Goal: Task Accomplishment & Management: Complete application form

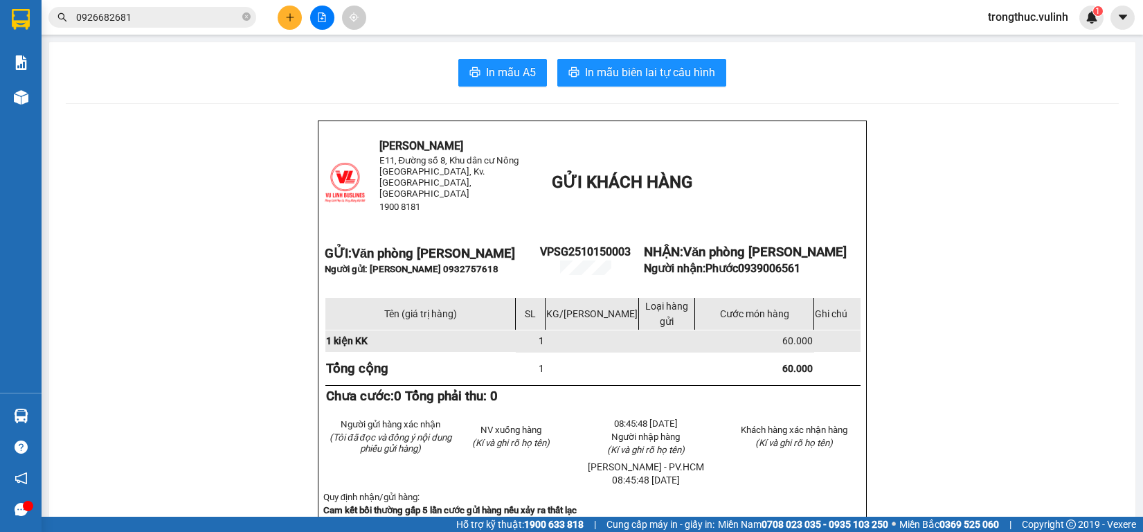
click at [291, 23] on button at bounding box center [290, 18] width 24 height 24
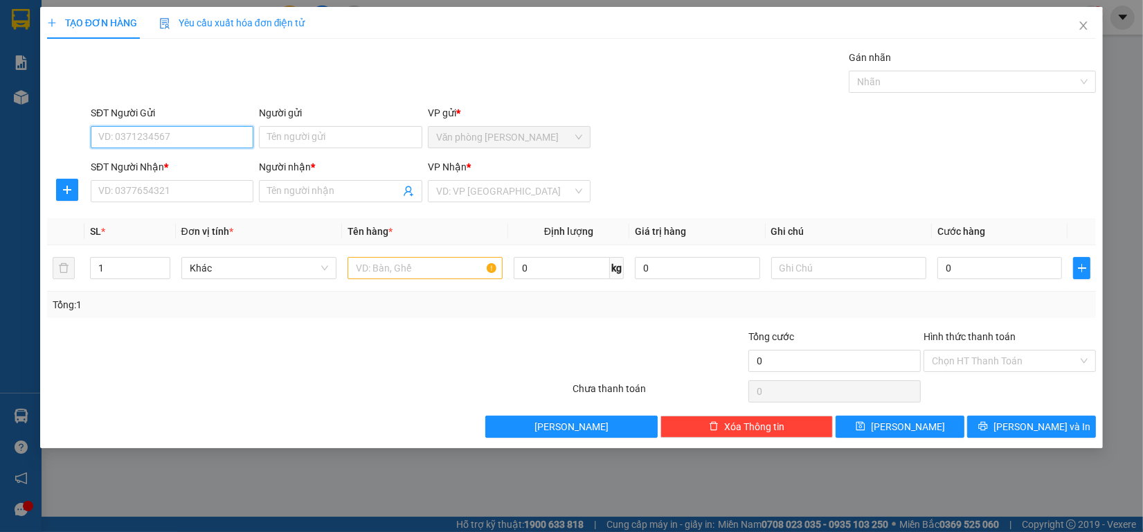
click at [199, 132] on input "SĐT Người Gửi" at bounding box center [172, 137] width 163 height 22
type input "0979669977"
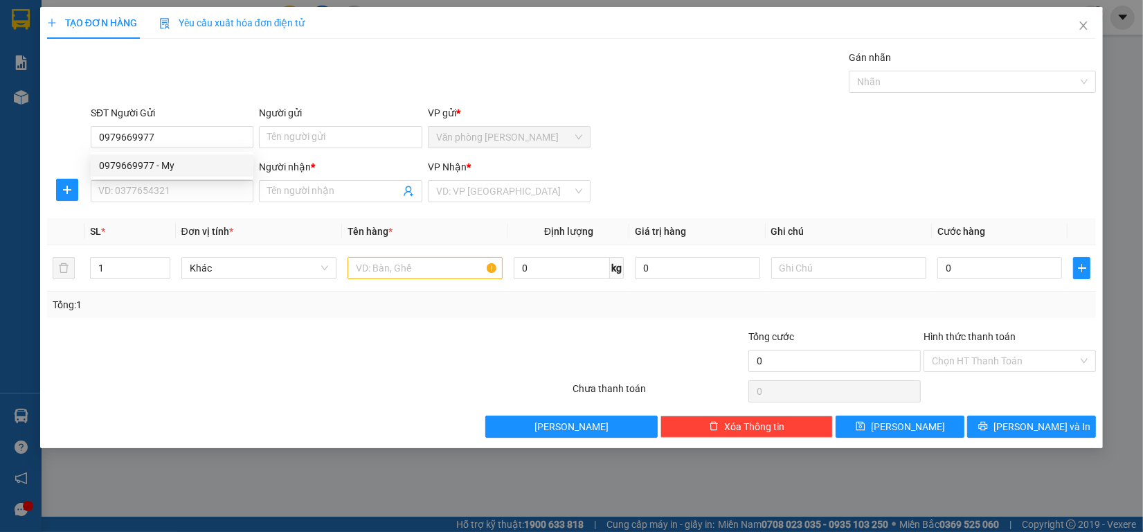
click at [179, 152] on div "0979669977 0979669977 - My" at bounding box center [172, 166] width 163 height 28
click at [179, 158] on form "SĐT Người Gửi 0979669977 Người gửi Tên người gửi VP gửi * Văn phòng [PERSON_NAM…" at bounding box center [571, 156] width 1049 height 102
click at [181, 136] on input "0979669977" at bounding box center [172, 137] width 163 height 22
click at [187, 170] on div "0979669977 - My" at bounding box center [172, 165] width 146 height 15
type input "My"
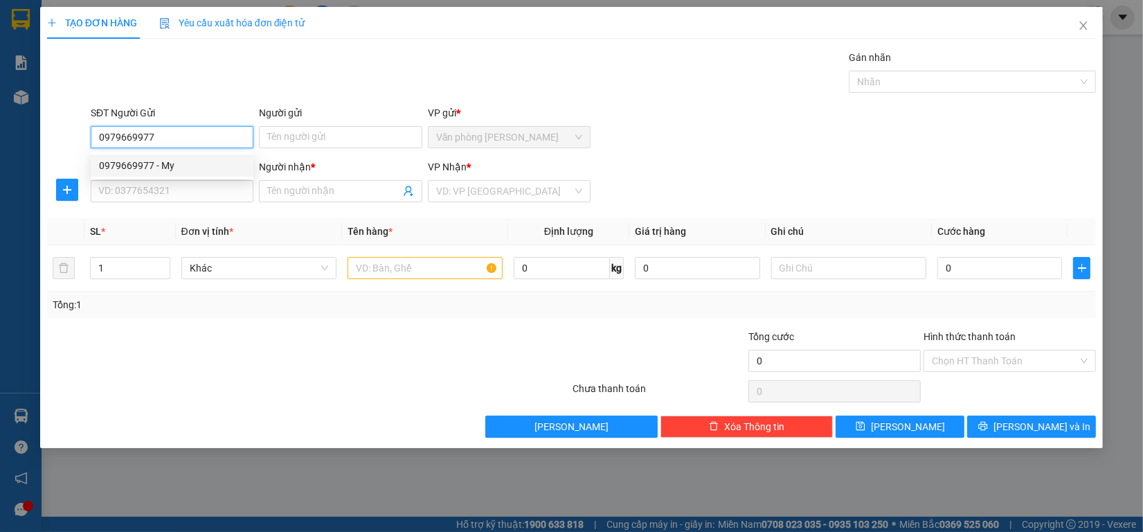
type input "0939211292"
type input "Thảo"
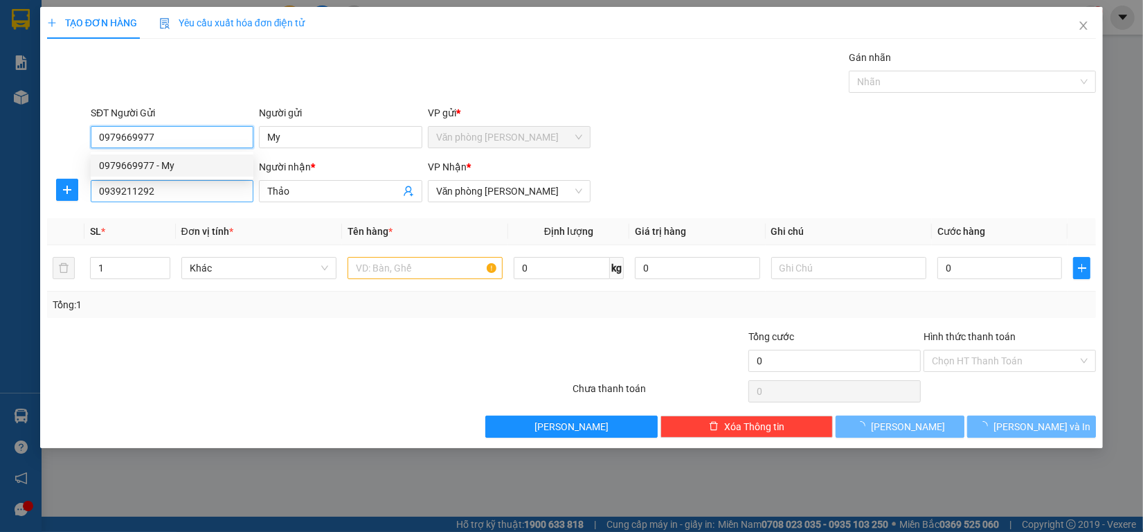
type input "130.000"
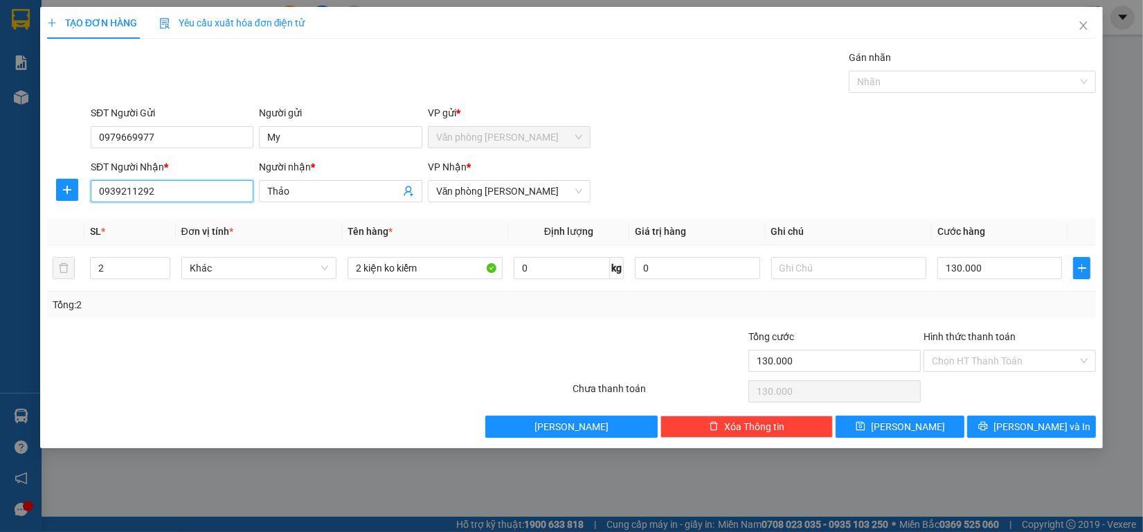
drag, startPoint x: 186, startPoint y: 194, endPoint x: 0, endPoint y: 192, distance: 185.5
click at [0, 192] on div "TẠO ĐƠN HÀNG Yêu cầu xuất hóa đơn điện tử Transit Pickup Surcharge Ids Transit …" at bounding box center [571, 266] width 1143 height 532
type input "0939211292"
click at [199, 218] on div "0939211292 - Thảo" at bounding box center [172, 219] width 146 height 15
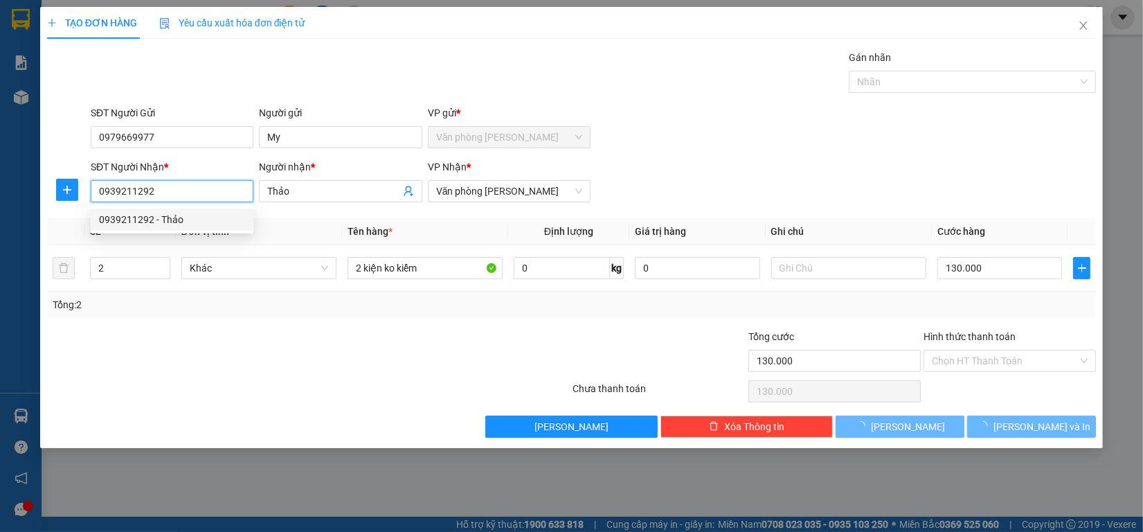
type input "60.000"
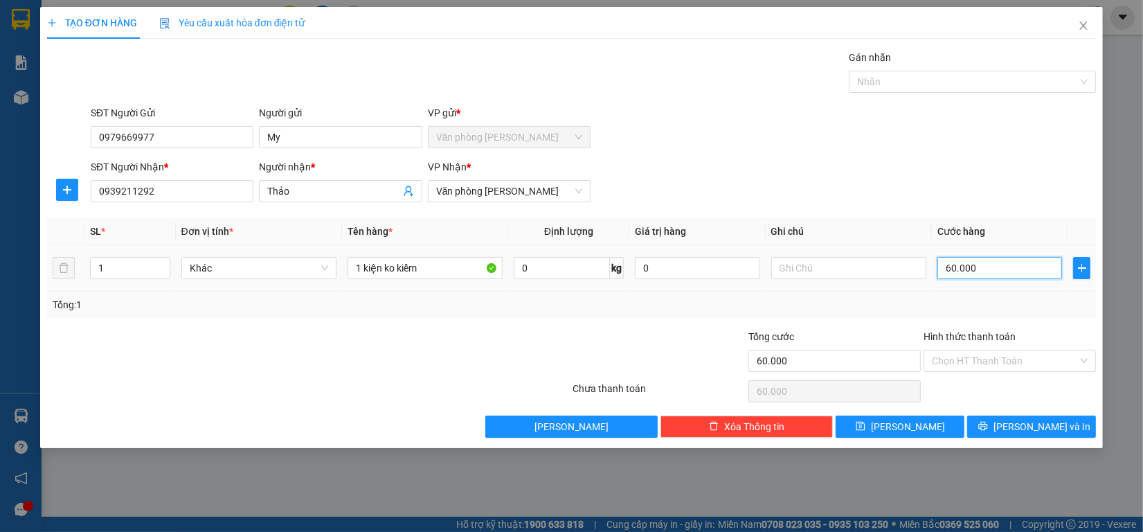
click at [1025, 279] on input "60.000" at bounding box center [999, 268] width 125 height 22
type input "8"
type input "80"
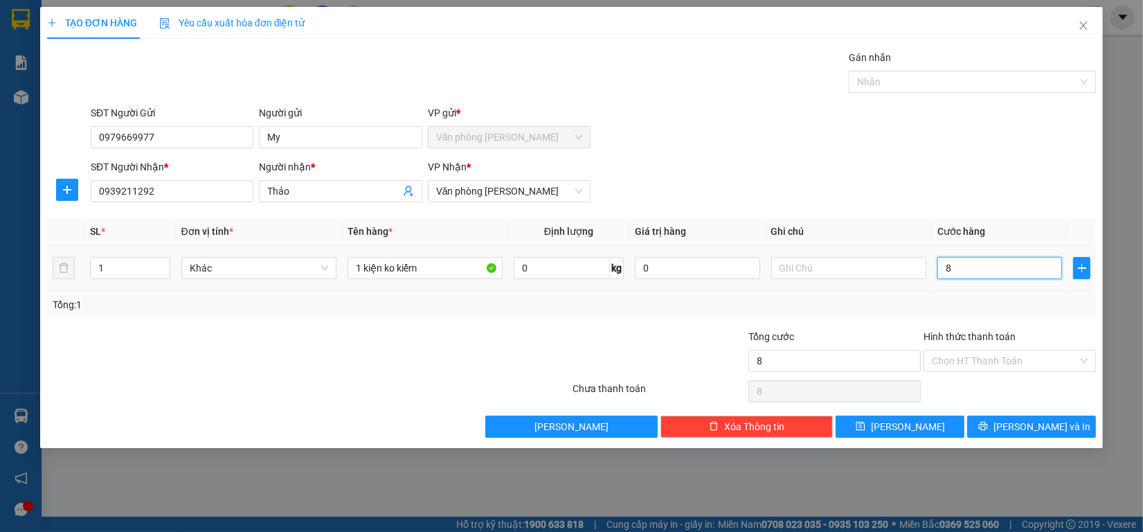
type input "80"
type input "800"
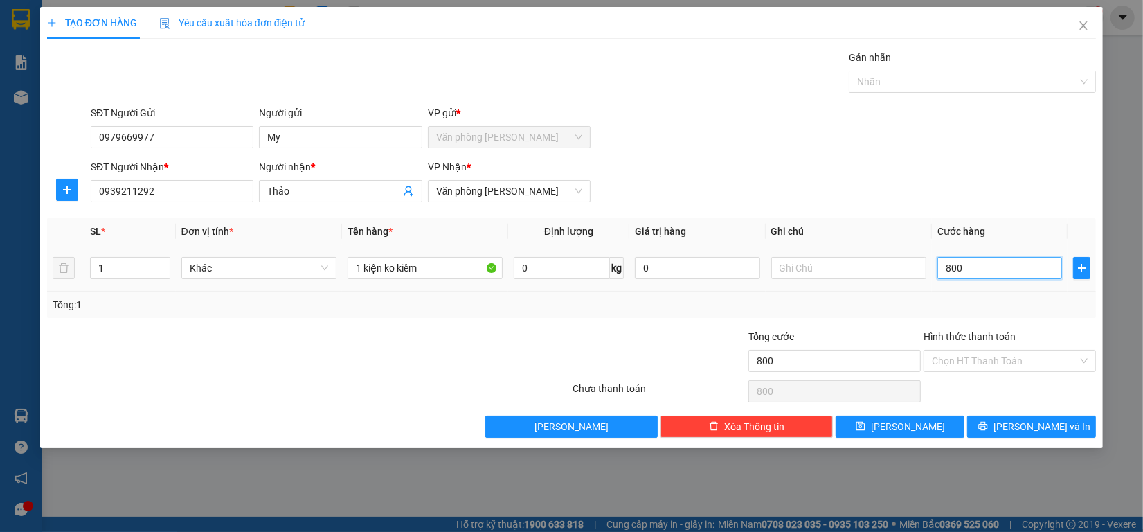
type input "8.000"
type input "80.000"
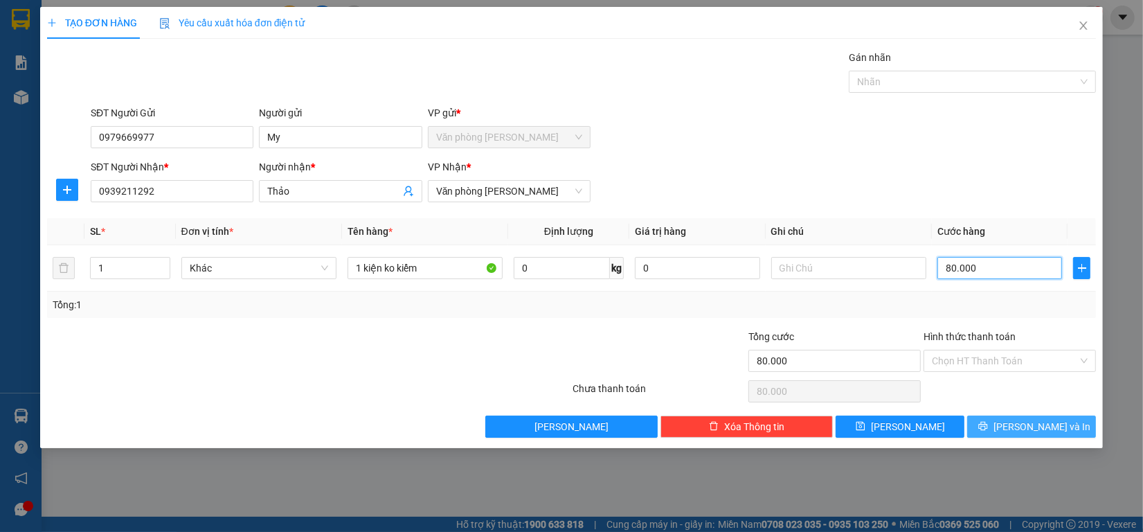
type input "80.000"
click at [998, 426] on button "[PERSON_NAME] và In" at bounding box center [1031, 426] width 129 height 22
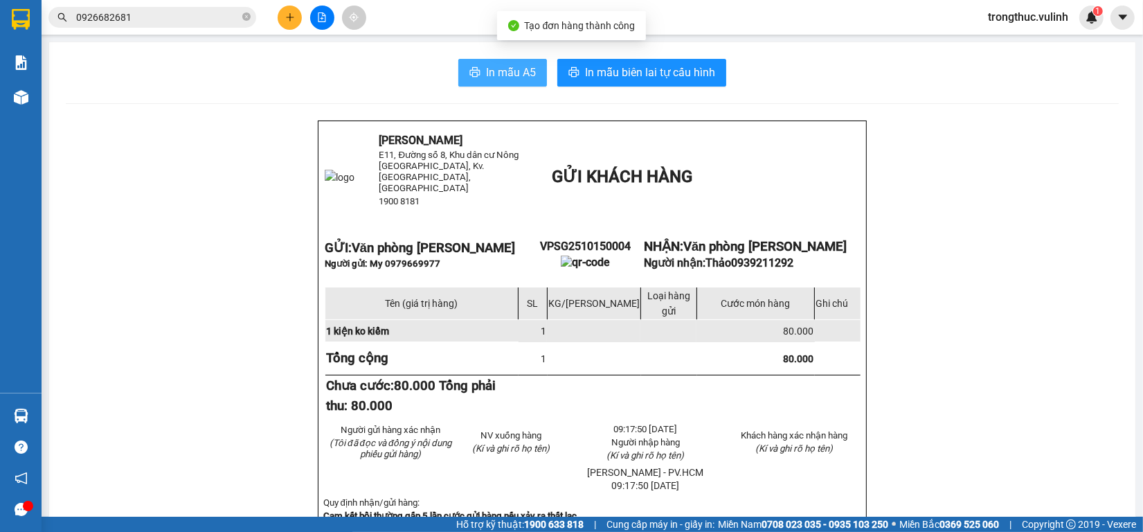
click at [516, 68] on span "In mẫu A5" at bounding box center [511, 72] width 50 height 17
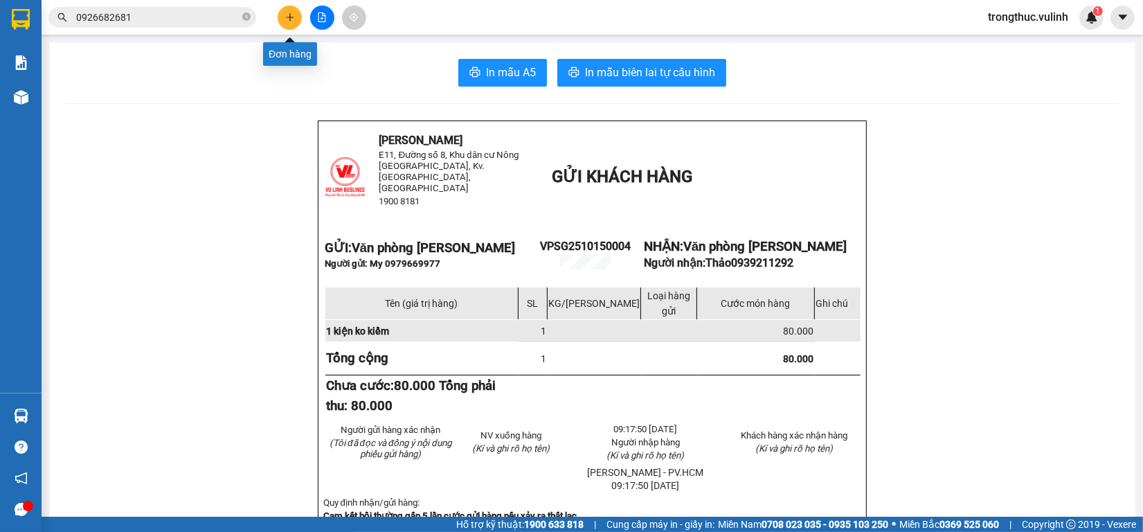
click at [286, 15] on icon "plus" at bounding box center [290, 17] width 10 height 10
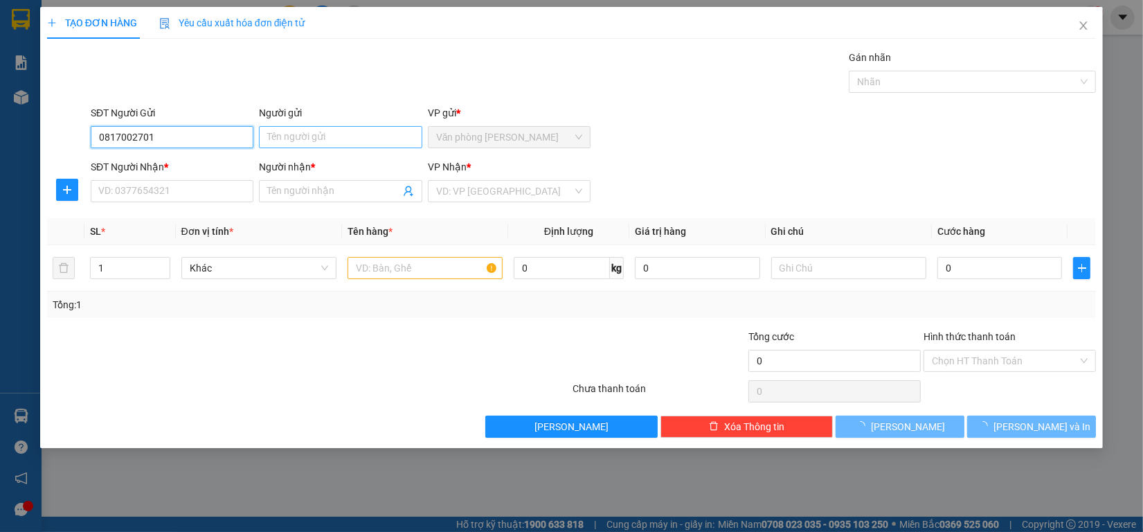
type input "0817002701"
click at [318, 139] on input "Người gửi" at bounding box center [340, 137] width 163 height 22
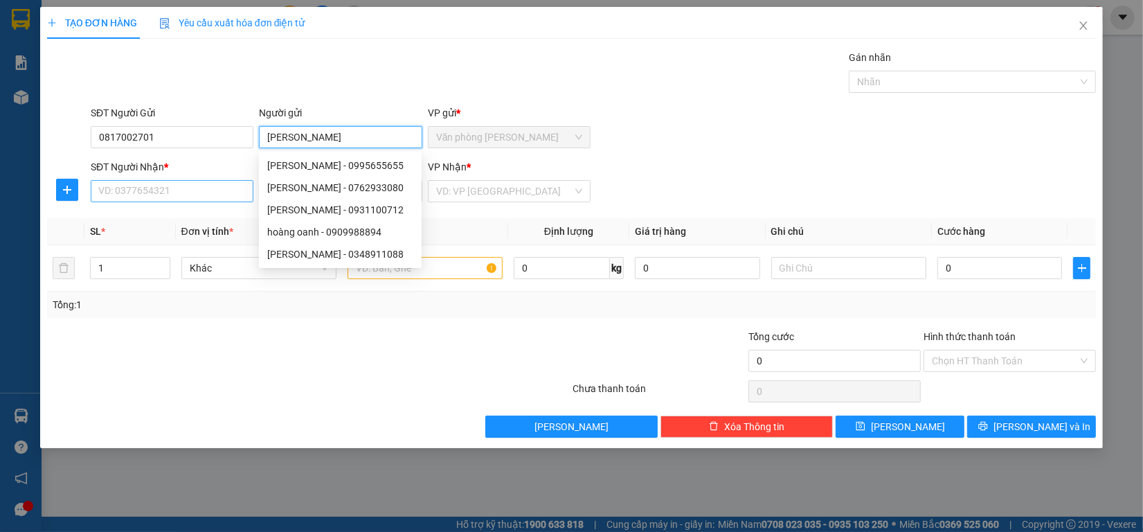
type input "[PERSON_NAME]"
click at [152, 190] on input "SĐT Người Nhận *" at bounding box center [172, 191] width 163 height 22
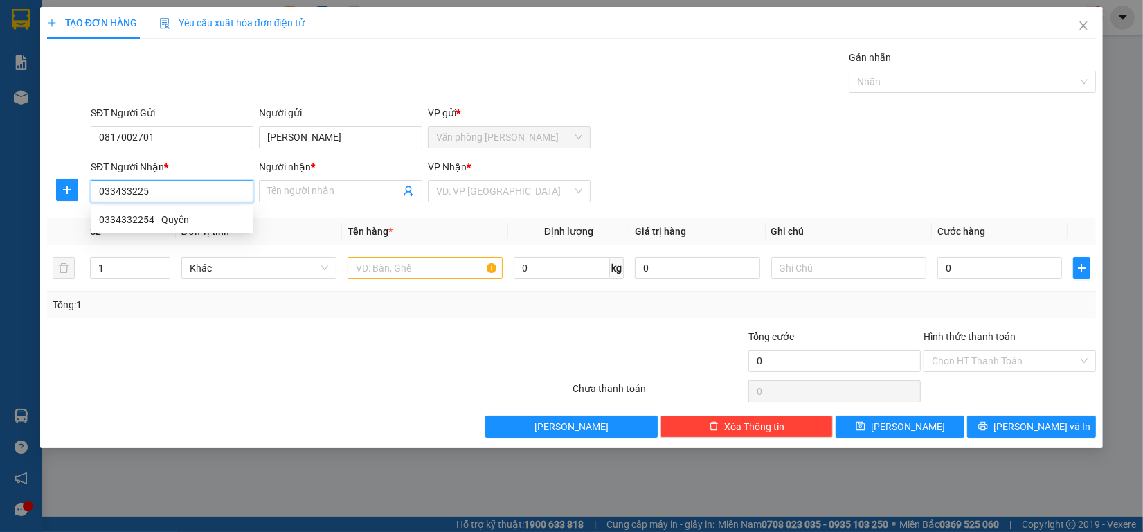
type input "0334332254"
click at [194, 223] on div "0334332254 - Quyên" at bounding box center [172, 219] width 146 height 15
type input "Quyên"
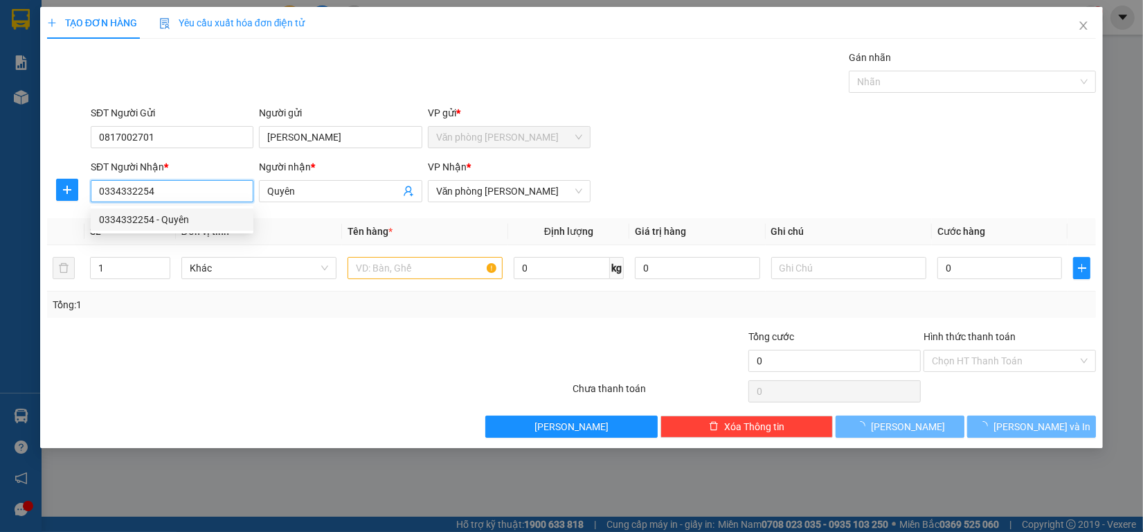
type input "70.000"
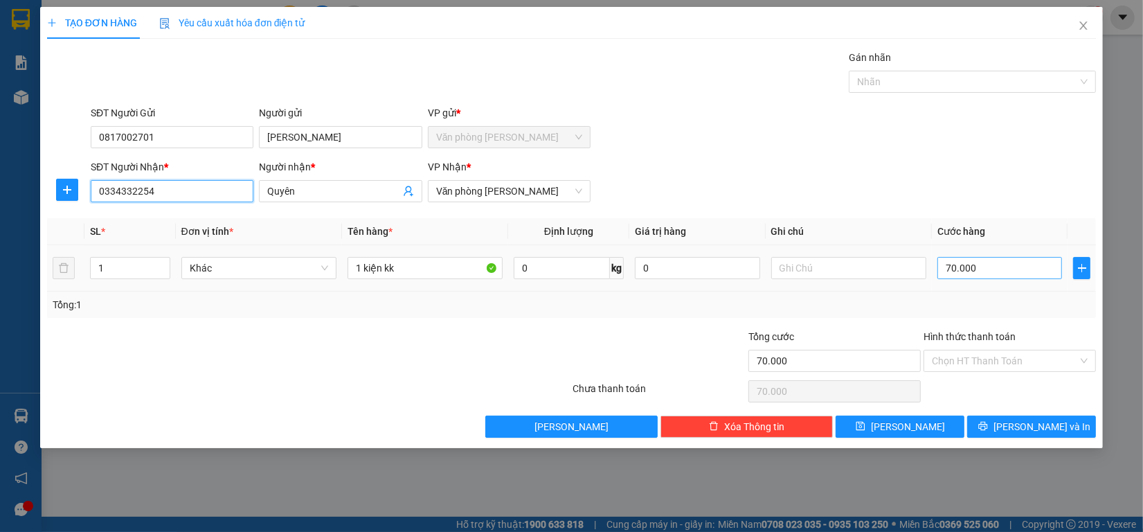
type input "0334332254"
click at [1007, 267] on input "70.000" at bounding box center [999, 268] width 125 height 22
type input "8"
type input "80"
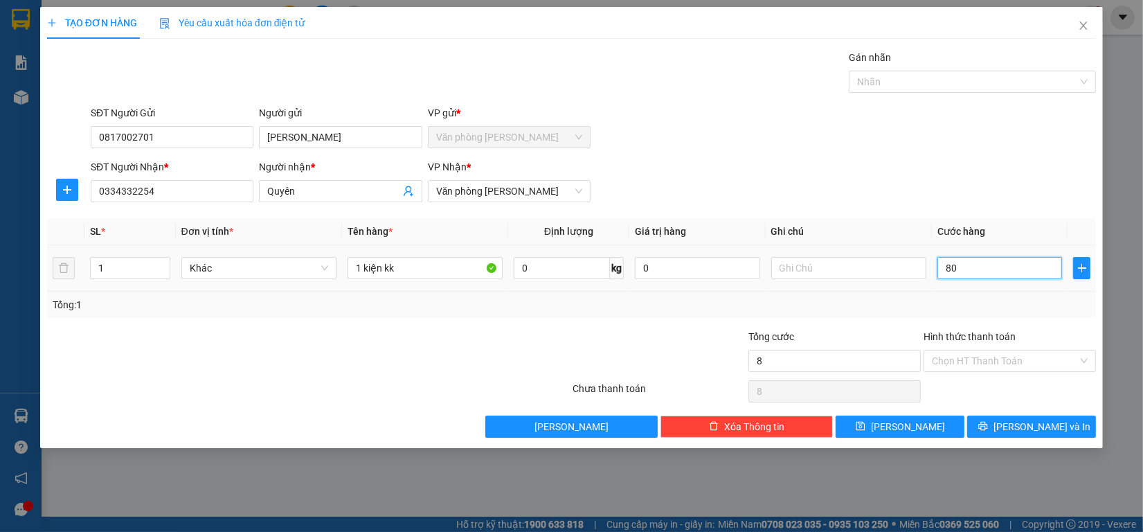
type input "80"
type input "800"
type input "8.000"
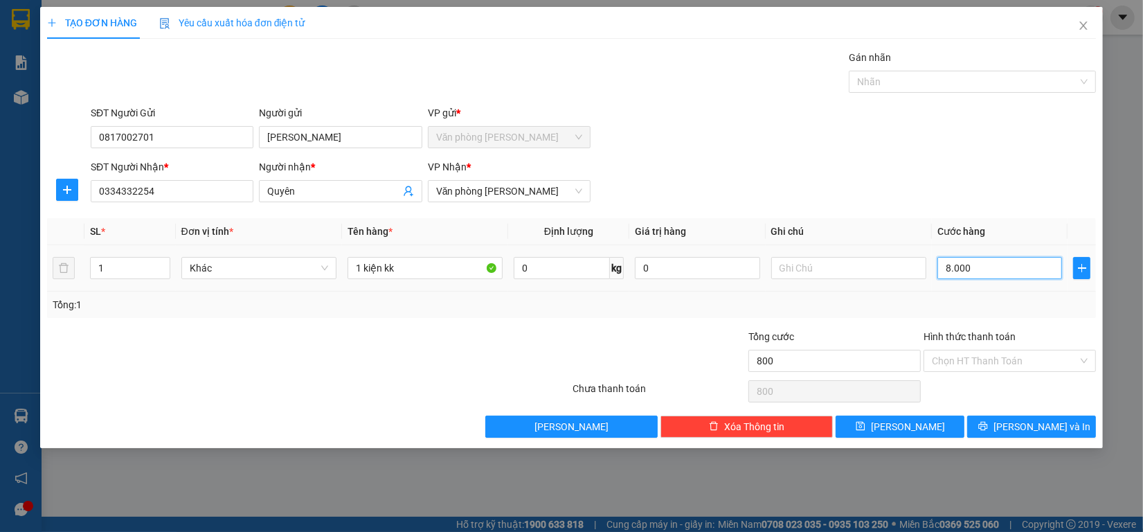
type input "8.000"
type input "80.000"
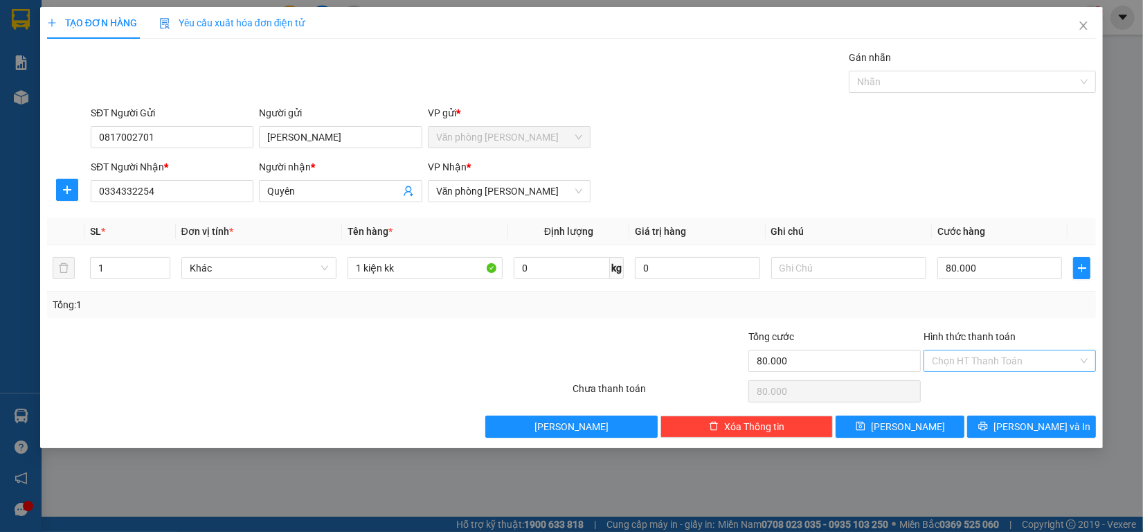
click at [987, 357] on input "Hình thức thanh toán" at bounding box center [1005, 360] width 146 height 21
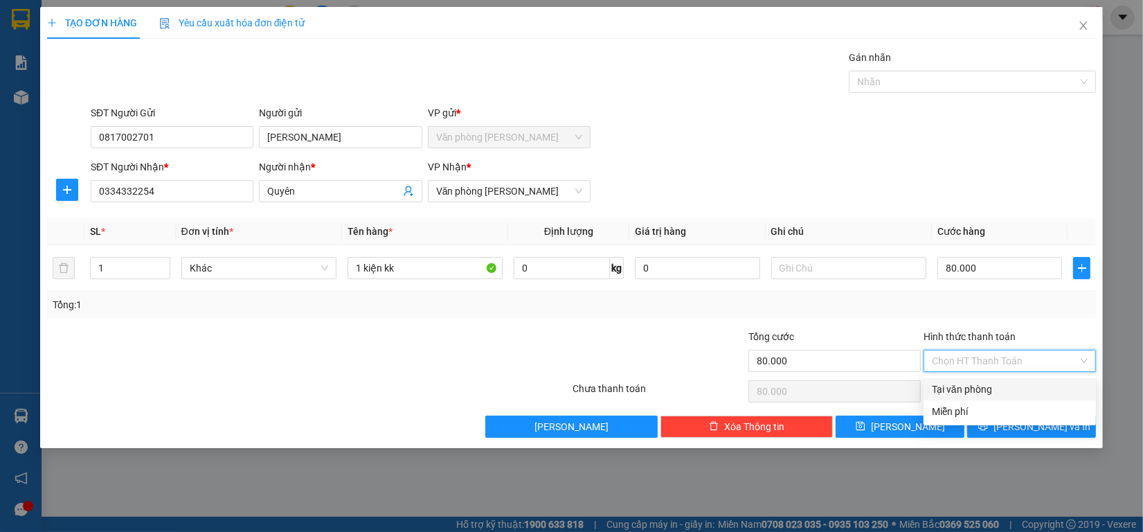
click at [989, 386] on div "Tại văn phòng" at bounding box center [1010, 388] width 156 height 15
type input "0"
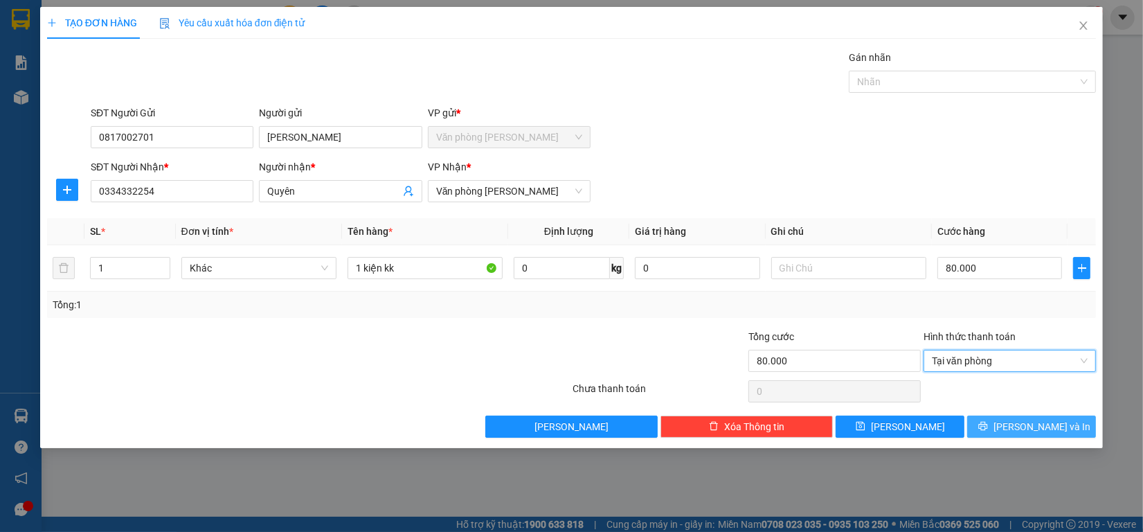
click at [998, 428] on button "[PERSON_NAME] và In" at bounding box center [1031, 426] width 129 height 22
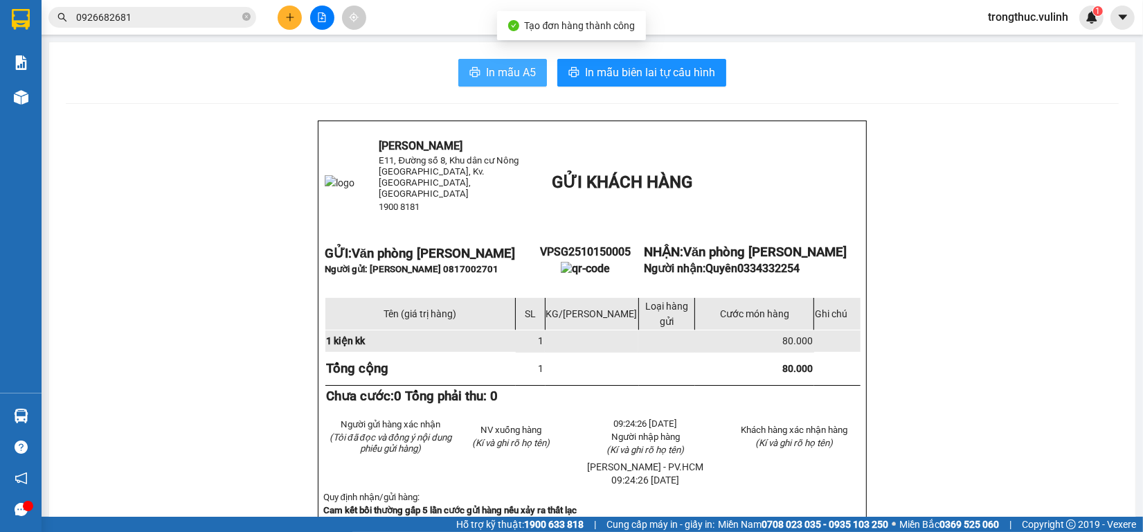
click at [486, 73] on span "In mẫu A5" at bounding box center [511, 72] width 50 height 17
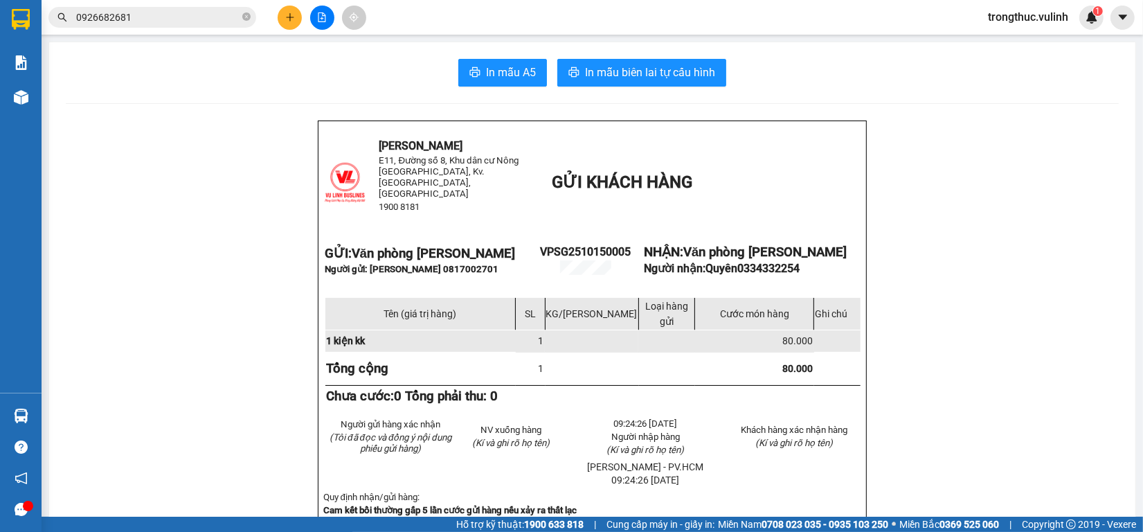
scroll to position [78, 0]
click at [282, 12] on button at bounding box center [290, 18] width 24 height 24
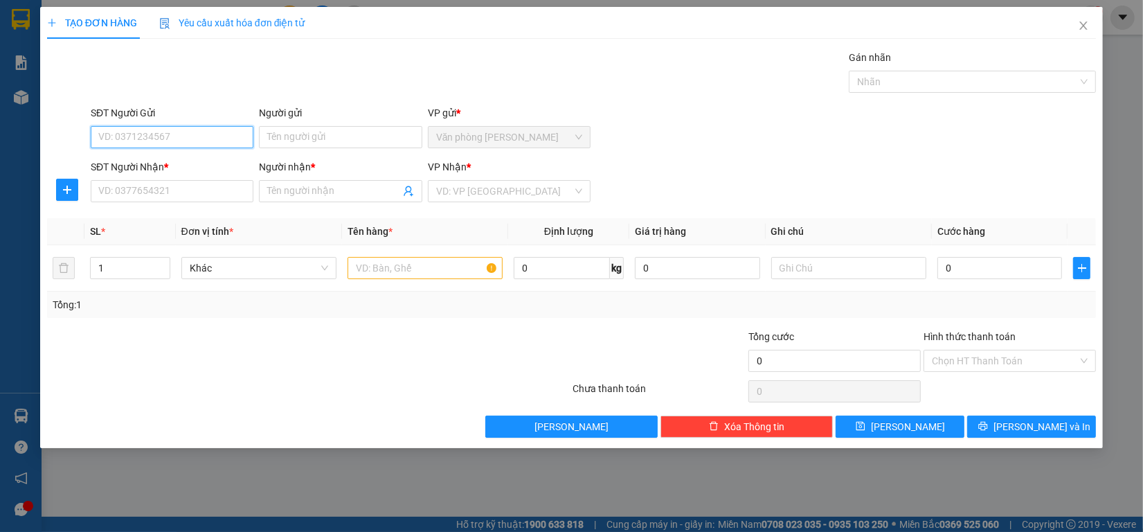
click at [184, 134] on input "SĐT Người Gửi" at bounding box center [172, 137] width 163 height 22
type input "0765060729"
click at [179, 163] on div "0765060729 - THỨC" at bounding box center [172, 165] width 146 height 15
type input "THỨC"
type input "0765060729"
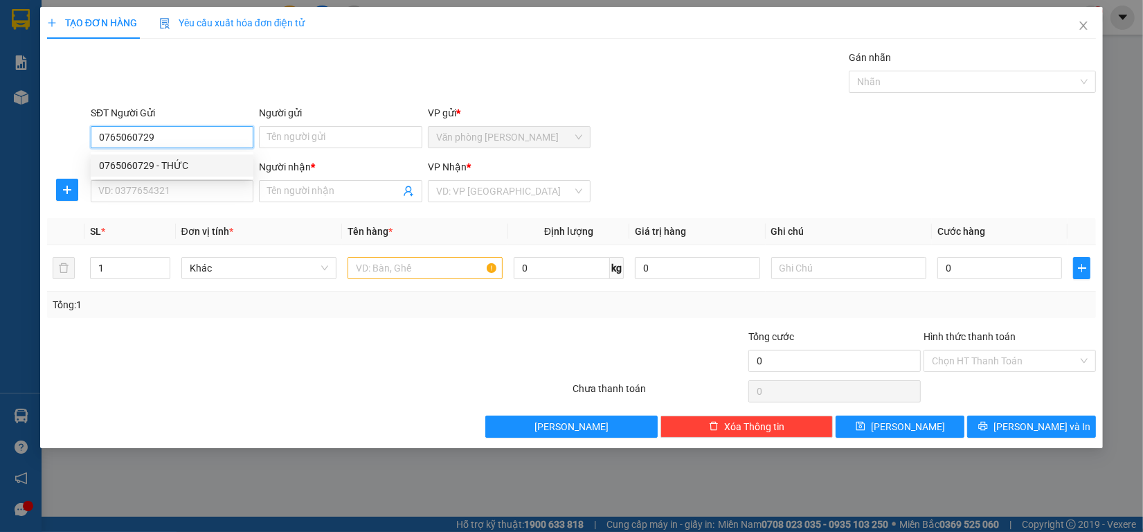
type input "THỨC"
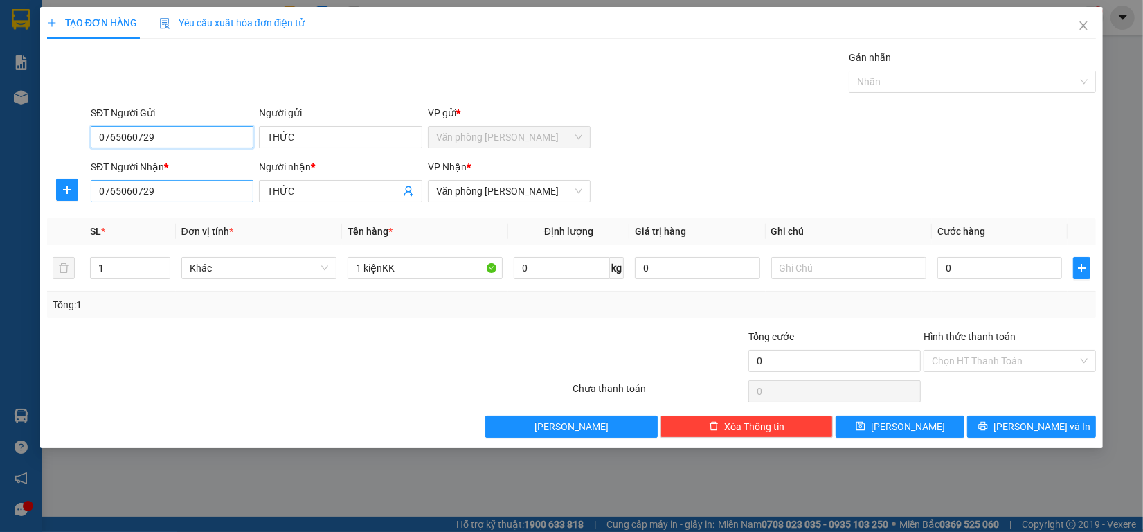
type input "0765060729"
drag, startPoint x: 206, startPoint y: 199, endPoint x: 0, endPoint y: 201, distance: 205.6
click at [0, 201] on div "TẠO ĐƠN HÀNG Yêu cầu xuất hóa đơn điện tử Transit Pickup Surcharge Ids Transit …" at bounding box center [571, 266] width 1143 height 532
type input "0886048804"
drag, startPoint x: 314, startPoint y: 187, endPoint x: 0, endPoint y: 190, distance: 313.6
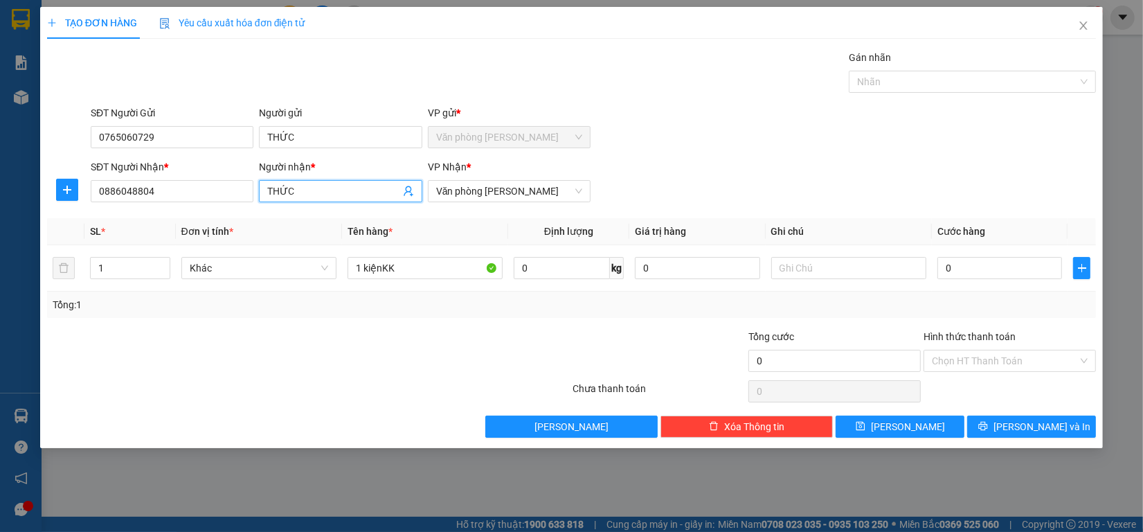
click at [0, 190] on div "TẠO ĐƠN HÀNG Yêu cầu xuất hóa đơn điện tử Transit Pickup Surcharge Ids Transit …" at bounding box center [571, 266] width 1143 height 532
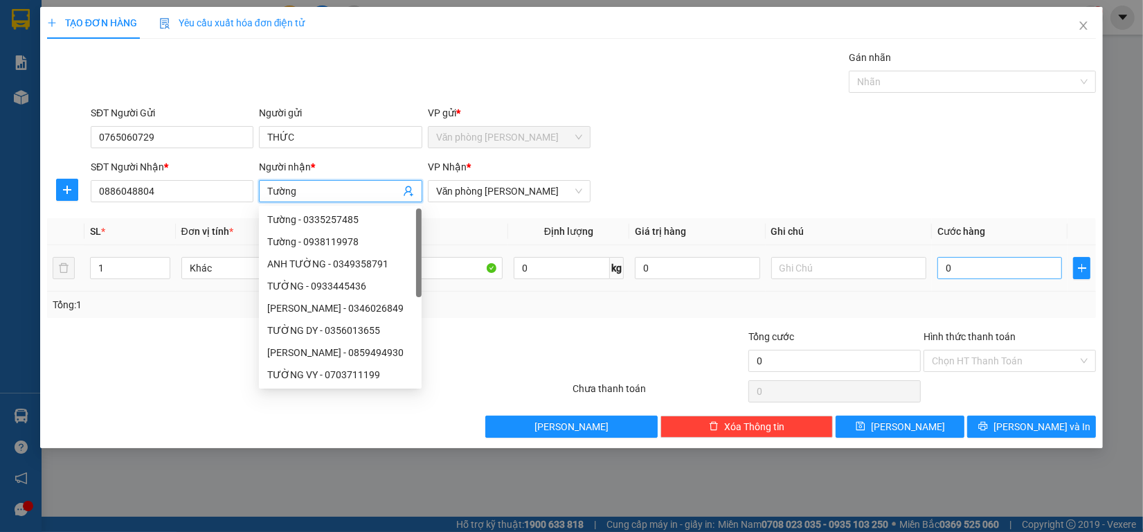
type input "Tường"
click at [963, 271] on input "0" at bounding box center [999, 268] width 125 height 22
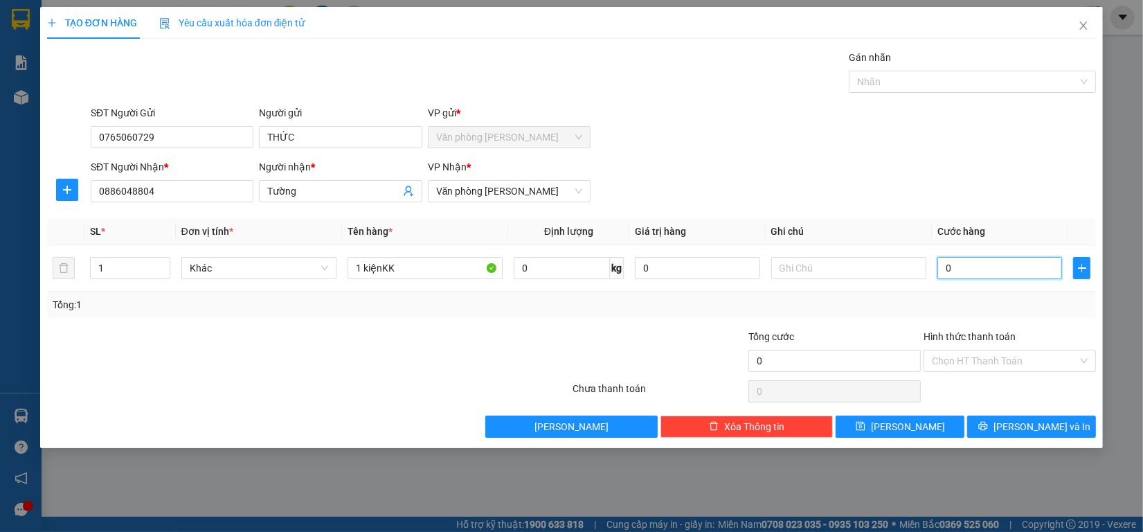
type input "5"
type input "50"
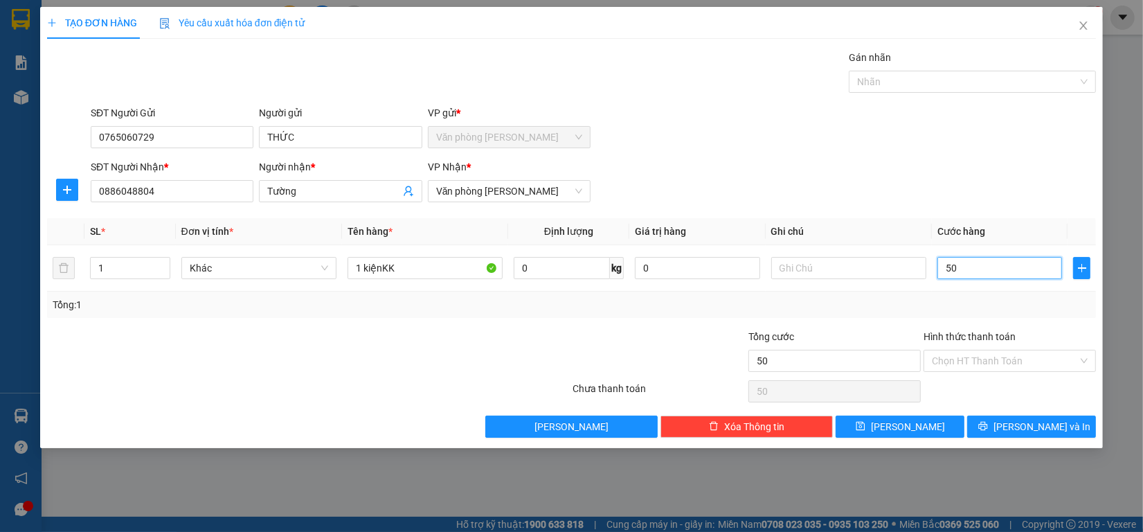
type input "500"
type input "5.000"
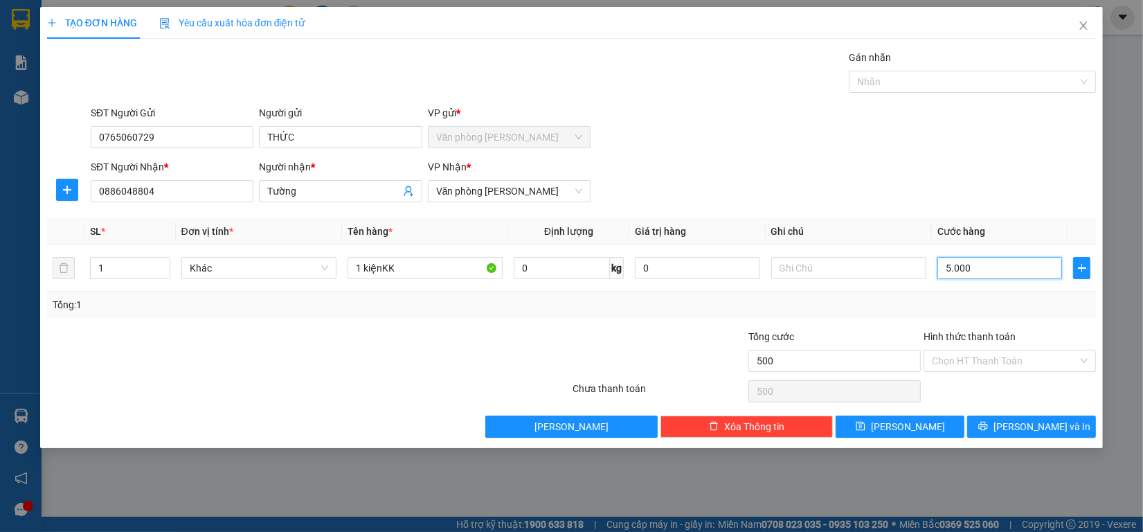
type input "5.000"
type input "50.000"
click at [512, 185] on span "Văn phòng [PERSON_NAME]" at bounding box center [509, 191] width 146 height 21
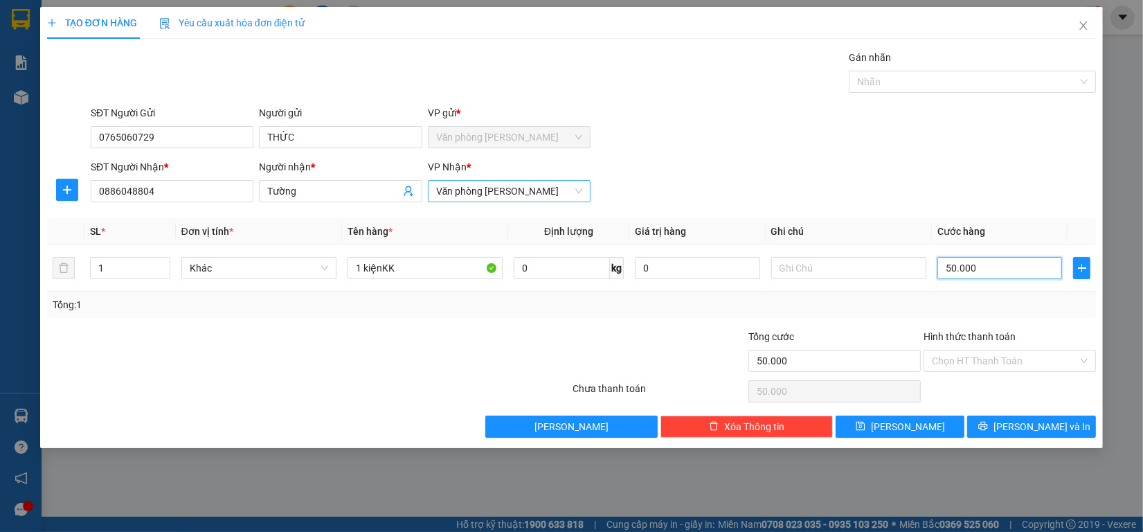
type input "50.000"
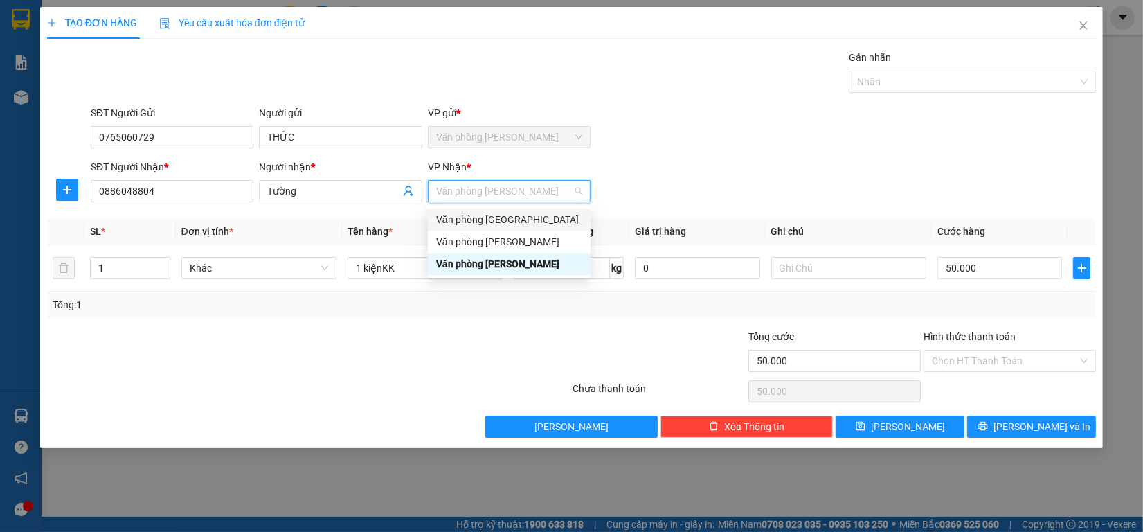
click at [534, 219] on div "Văn phòng [GEOGRAPHIC_DATA]" at bounding box center [509, 219] width 146 height 15
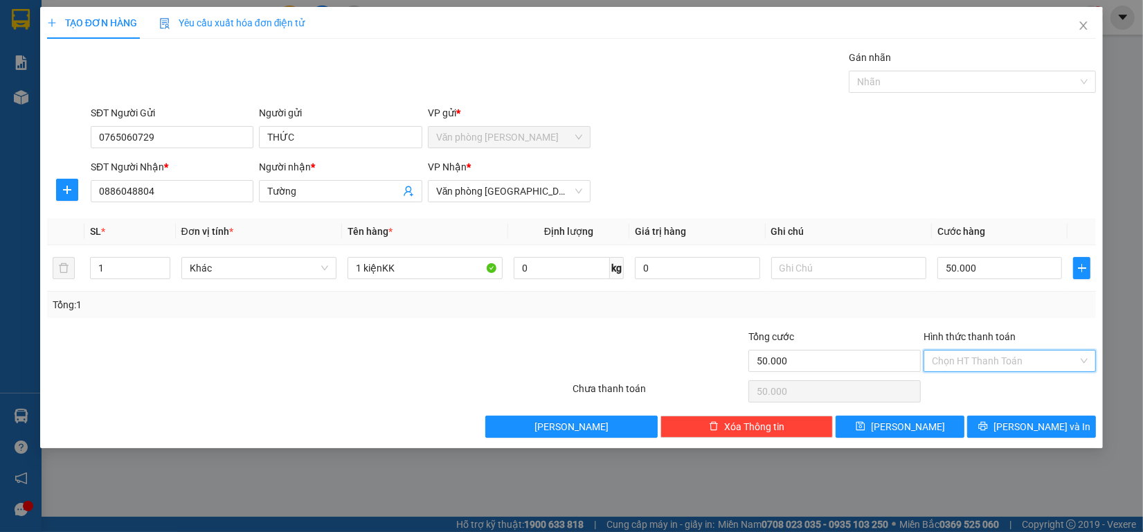
click at [1009, 361] on input "Hình thức thanh toán" at bounding box center [1005, 360] width 146 height 21
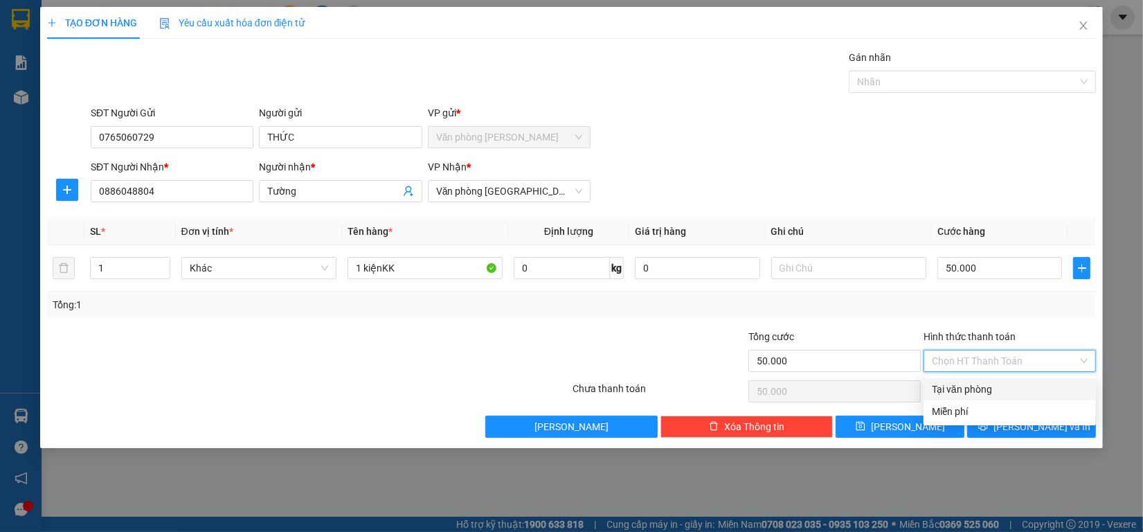
click at [998, 393] on div "Tại văn phòng" at bounding box center [1010, 388] width 156 height 15
type input "0"
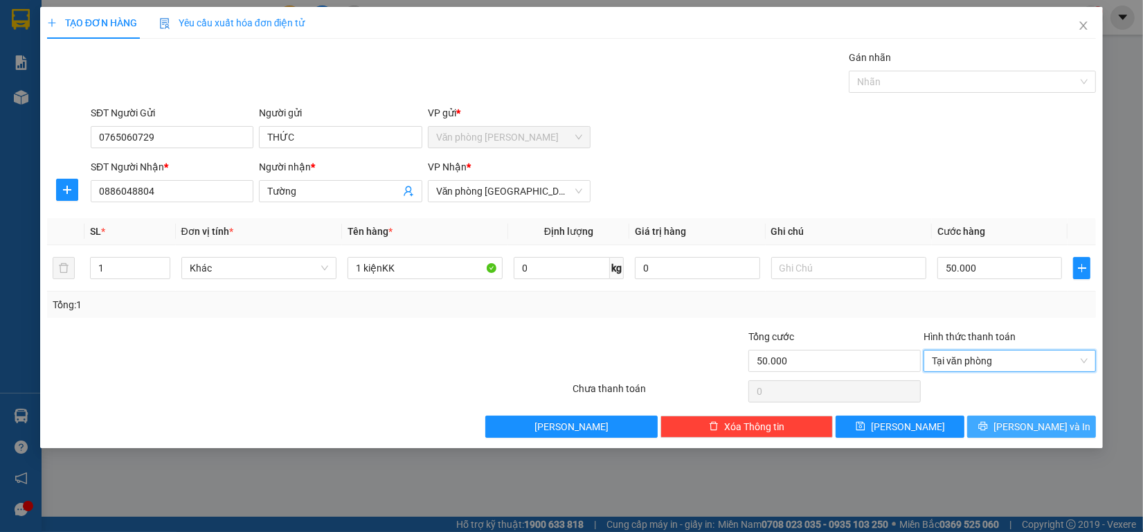
click at [1011, 438] on button "[PERSON_NAME] và In" at bounding box center [1031, 426] width 129 height 22
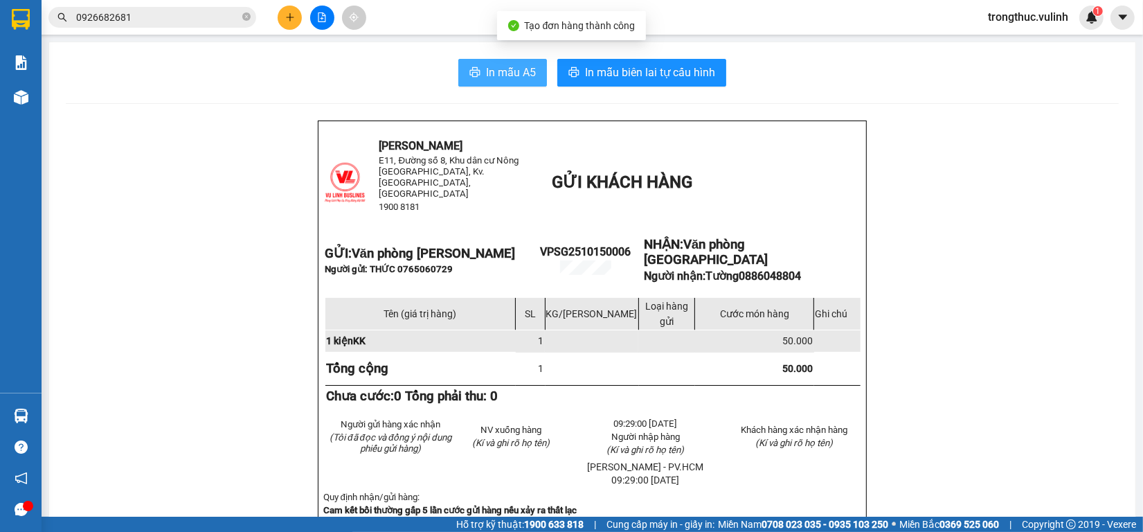
click at [509, 78] on span "In mẫu A5" at bounding box center [511, 72] width 50 height 17
